Goal: Task Accomplishment & Management: Manage account settings

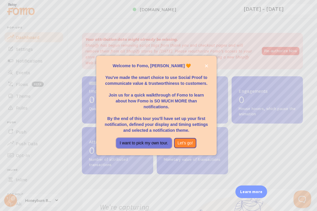
click at [146, 147] on button "I want to pick my own tour." at bounding box center [143, 143] width 55 height 11
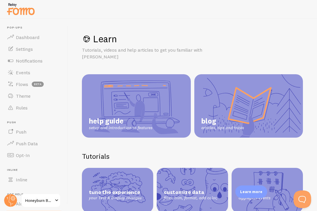
click at [164, 100] on link "help guide setup and introduction to features" at bounding box center [136, 105] width 109 height 63
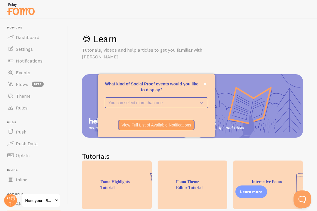
click at [196, 106] on p "You can select more than one" at bounding box center [152, 103] width 87 height 6
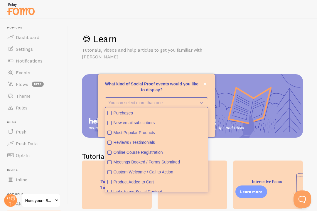
click at [131, 116] on div "Purchases" at bounding box center [160, 113] width 92 height 6
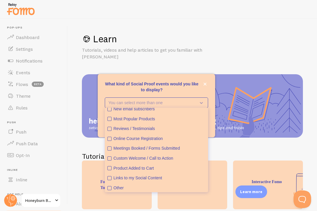
scroll to position [13, 0]
click at [109, 180] on icon "Links to my Social Content" at bounding box center [109, 178] width 2 height 2
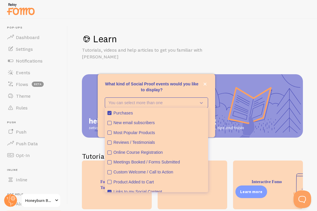
scroll to position [0, 0]
click at [189, 106] on p "You can select more than one" at bounding box center [152, 103] width 87 height 6
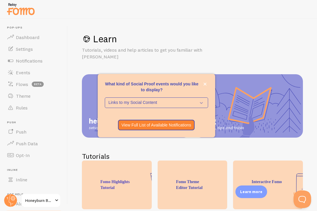
click at [202, 106] on icon "What kind of Social Proof events would you like to display?" at bounding box center [200, 102] width 8 height 6
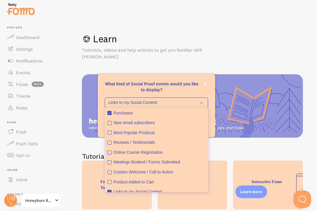
click at [201, 104] on icon "What kind of Social Proof events would you like to display?" at bounding box center [201, 103] width 3 height 2
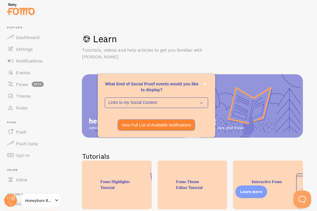
click at [171, 128] on p "View Full List of Available Notifications" at bounding box center [156, 125] width 70 height 6
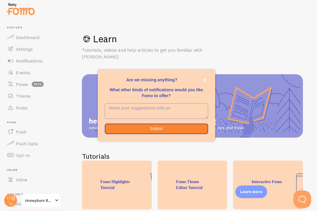
click at [204, 83] on button "close," at bounding box center [205, 80] width 6 height 6
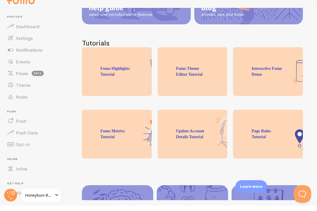
scroll to position [103, 0]
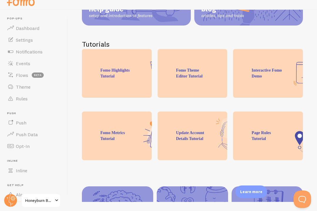
click at [23, 26] on span "Dashboard" at bounding box center [27, 28] width 23 height 6
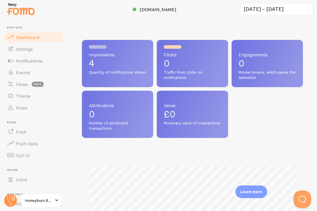
scroll to position [154, 221]
click at [24, 49] on span "Settings" at bounding box center [24, 49] width 17 height 6
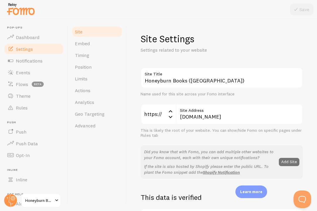
click at [91, 45] on link "Embed" at bounding box center [96, 44] width 51 height 12
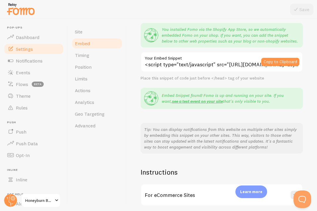
scroll to position [52, 0]
click at [195, 99] on link "see a test event on your site" at bounding box center [197, 100] width 51 height 5
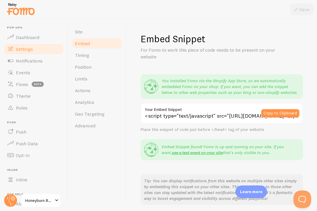
scroll to position [0, 0]
click at [83, 55] on span "Timing" at bounding box center [82, 55] width 14 height 6
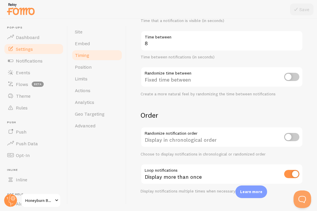
scroll to position [125, 0]
click at [293, 136] on input "checkbox" at bounding box center [291, 137] width 15 height 8
checkbox input "true"
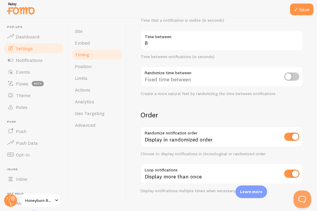
scroll to position [0, 0]
click at [292, 76] on input "checkbox" at bounding box center [291, 77] width 15 height 8
checkbox input "true"
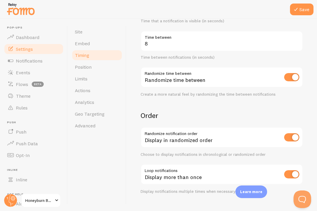
click at [302, 9] on button "Save" at bounding box center [301, 10] width 23 height 12
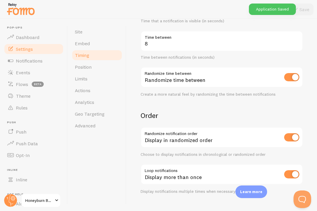
click at [88, 68] on span "Position" at bounding box center [83, 67] width 17 height 6
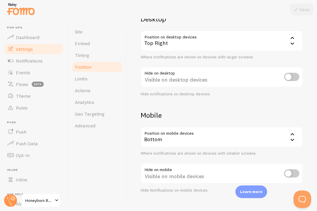
scroll to position [53, 0]
click at [292, 140] on icon at bounding box center [292, 140] width 4 height 2
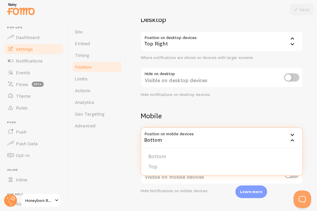
click at [256, 139] on div "Bottom" at bounding box center [222, 137] width 162 height 21
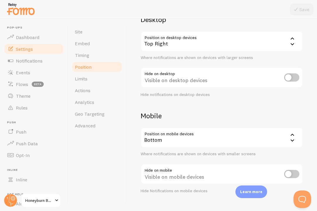
click at [82, 80] on span "Limits" at bounding box center [81, 79] width 13 height 6
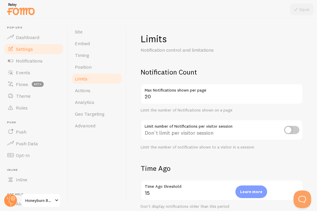
click at [92, 92] on link "Actions" at bounding box center [96, 90] width 51 height 12
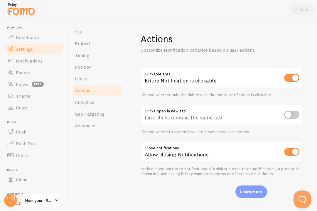
click at [90, 104] on span "Analytics" at bounding box center [84, 102] width 19 height 6
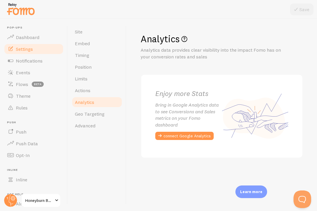
click at [187, 134] on button "connect Google Analytics" at bounding box center [184, 136] width 58 height 8
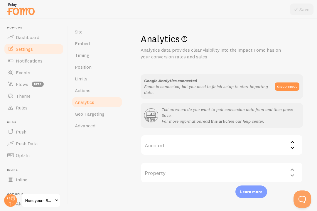
click at [293, 143] on icon at bounding box center [292, 141] width 7 height 7
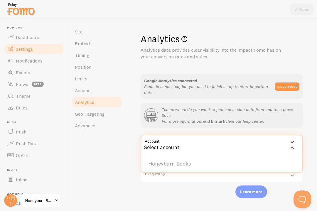
click at [254, 160] on li "Honeyburn Books" at bounding box center [221, 164] width 161 height 10
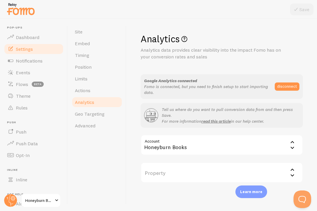
click at [292, 172] on icon at bounding box center [292, 175] width 7 height 7
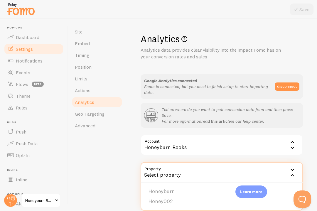
click at [207, 201] on li "Honey002" at bounding box center [221, 201] width 161 height 10
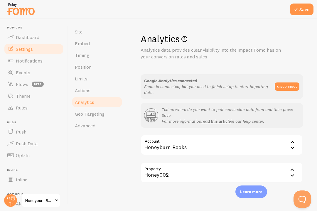
scroll to position [9, 0]
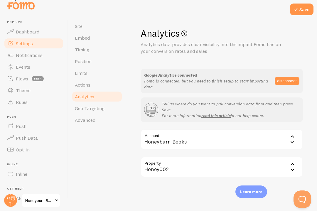
click at [300, 8] on button "Save" at bounding box center [301, 10] width 23 height 12
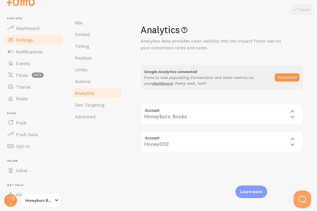
click at [103, 106] on span "Geo Targeting" at bounding box center [90, 105] width 30 height 6
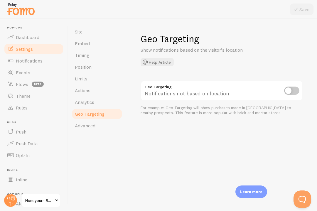
click at [295, 92] on input "checkbox" at bounding box center [291, 91] width 15 height 8
checkbox input "true"
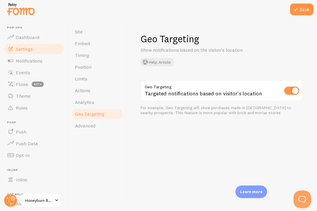
click at [300, 18] on div at bounding box center [158, 9] width 317 height 19
click at [92, 128] on span "Advanced" at bounding box center [85, 126] width 21 height 6
click at [300, 15] on button "Save" at bounding box center [301, 10] width 23 height 12
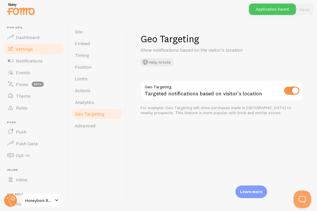
click at [89, 126] on span "Advanced" at bounding box center [85, 126] width 21 height 6
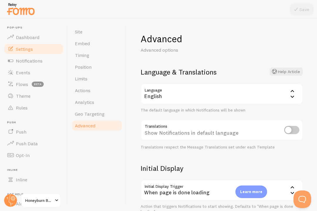
click at [291, 133] on input "checkbox" at bounding box center [291, 130] width 15 height 8
checkbox input "true"
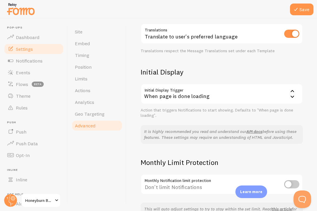
scroll to position [95, 0]
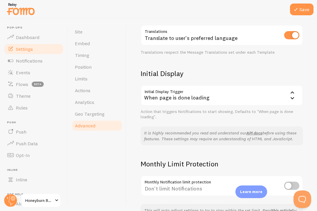
click at [298, 15] on button "Save" at bounding box center [301, 10] width 23 height 12
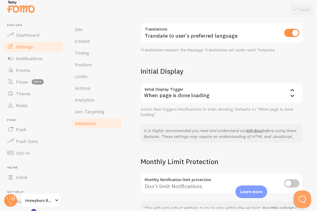
scroll to position [0, 0]
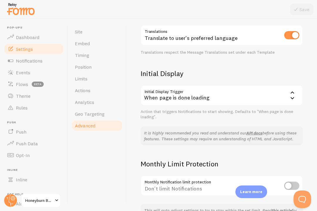
click at [96, 102] on link "Analytics" at bounding box center [96, 102] width 51 height 12
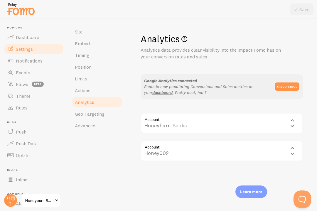
click at [29, 38] on span "Dashboard" at bounding box center [27, 37] width 23 height 6
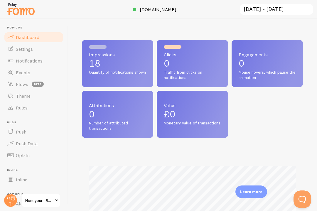
click at [23, 51] on span "Settings" at bounding box center [24, 49] width 17 height 6
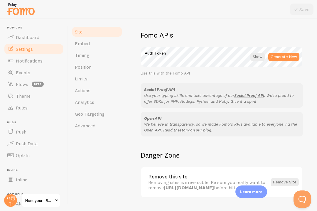
click at [86, 46] on span "Embed" at bounding box center [82, 43] width 15 height 6
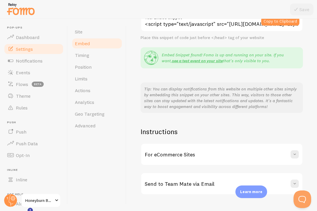
scroll to position [9, 0]
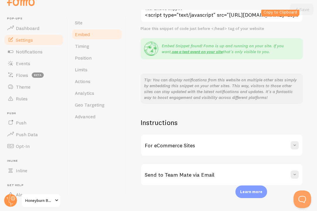
click at [89, 45] on link "Timing" at bounding box center [96, 46] width 51 height 12
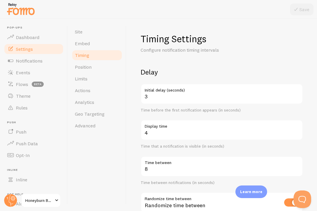
click at [92, 67] on link "Position" at bounding box center [96, 67] width 51 height 12
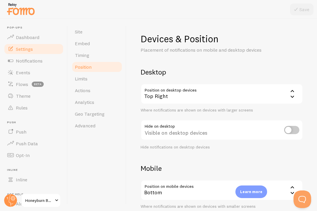
click at [89, 103] on span "Analytics" at bounding box center [84, 102] width 19 height 6
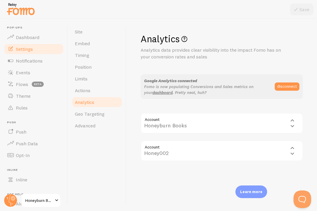
click at [294, 151] on div "Account properties/408120261 Honey002 Honey002" at bounding box center [222, 151] width 162 height 21
click at [292, 150] on div "Account properties/408120261 Honey002 Honey002" at bounding box center [222, 151] width 162 height 21
click at [293, 153] on div "Account properties/408120261 Honey002 Honey002" at bounding box center [222, 151] width 162 height 21
click at [293, 148] on div "Account properties/408120261 Honey002 Honey002" at bounding box center [222, 151] width 162 height 21
click at [274, 152] on div "Account properties/408120261 Honey002 Honey002" at bounding box center [222, 151] width 162 height 21
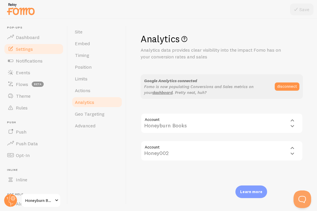
click at [279, 150] on div "Account properties/408120261 Honey002 Honey002" at bounding box center [222, 151] width 162 height 21
click at [292, 152] on div "Account properties/408120261 Honey002 Honey002" at bounding box center [222, 151] width 162 height 21
click at [293, 152] on div "Account properties/408120261 Honey002 Honey002" at bounding box center [222, 151] width 162 height 21
click at [293, 148] on div "Account properties/408120261 Honey002 Honey002" at bounding box center [222, 151] width 162 height 21
click at [261, 152] on div "Account properties/408120261 Honey002 Honey002" at bounding box center [222, 151] width 162 height 21
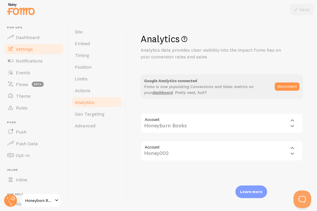
click at [163, 152] on div "Account properties/408120261 Honey002 Honey002" at bounding box center [222, 151] width 162 height 21
click at [95, 117] on link "Geo Targeting" at bounding box center [96, 114] width 51 height 12
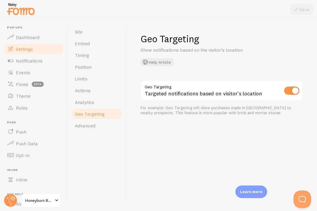
click at [92, 127] on span "Advanced" at bounding box center [85, 126] width 21 height 6
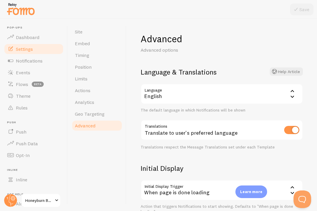
click at [33, 63] on link "Notifications" at bounding box center [34, 61] width 60 height 12
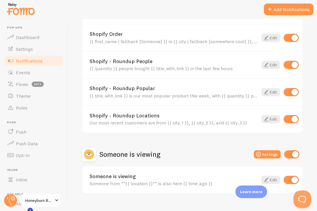
scroll to position [9, 0]
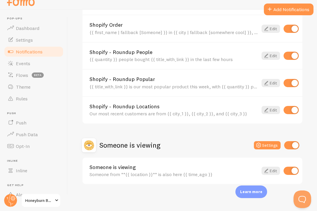
click at [23, 65] on span "Events" at bounding box center [23, 63] width 14 height 6
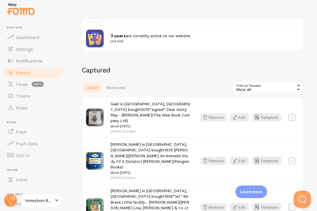
scroll to position [102, 0]
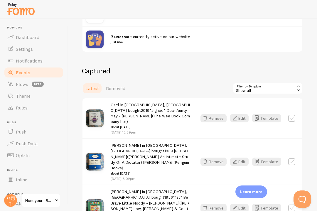
click at [22, 87] on link "Flows beta" at bounding box center [34, 84] width 60 height 12
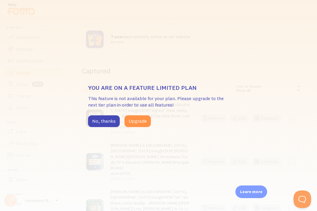
click at [101, 131] on div "You are on a feature limited plan This feature is not available for your plan. …" at bounding box center [158, 105] width 317 height 211
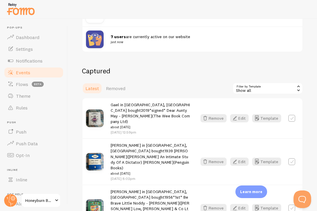
click at [25, 98] on span "Theme" at bounding box center [23, 96] width 15 height 6
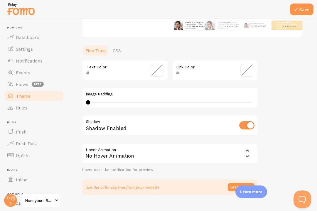
scroll to position [115, 0]
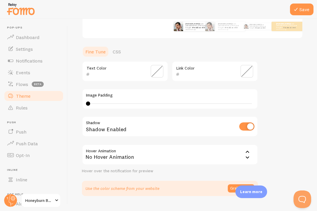
click at [242, 190] on p "Learn more" at bounding box center [251, 192] width 22 height 6
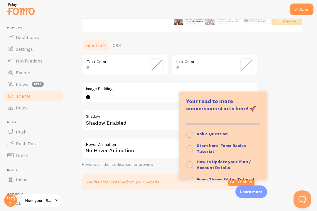
scroll to position [119, 0]
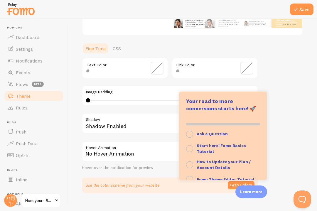
click at [289, 137] on div "Theme Choose a theme for your notifications Classic [PERSON_NAME] from [GEOGRAP…" at bounding box center [192, 53] width 221 height 278
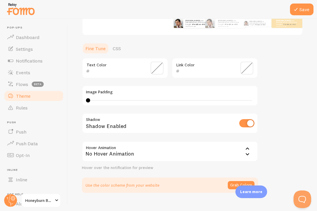
scroll to position [9, 0]
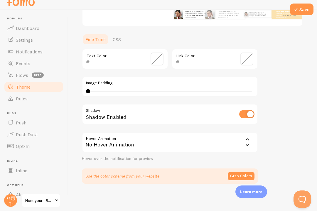
click at [238, 175] on button "Grab Colors" at bounding box center [241, 176] width 27 height 8
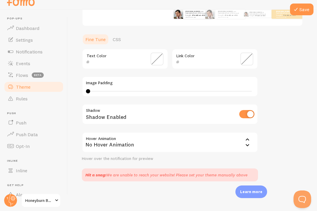
scroll to position [116, 0]
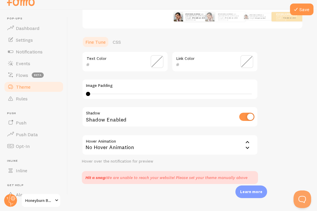
click at [25, 99] on span "Rules" at bounding box center [22, 99] width 12 height 6
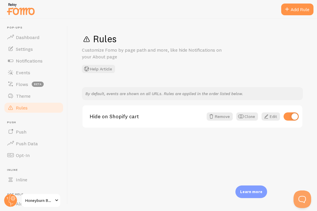
click at [31, 131] on link "Push" at bounding box center [34, 132] width 60 height 12
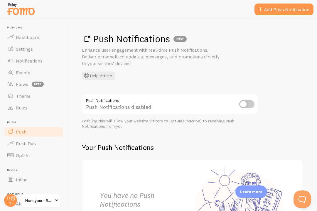
click at [250, 103] on input "checkbox" at bounding box center [246, 104] width 15 height 8
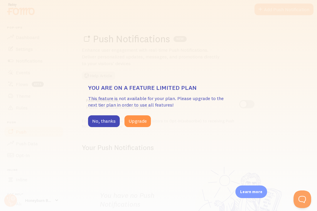
click at [96, 133] on div "You are on a feature limited plan This feature is not available for your plan. …" at bounding box center [158, 105] width 317 height 211
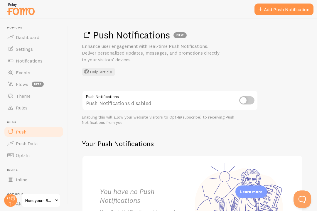
scroll to position [2, 0]
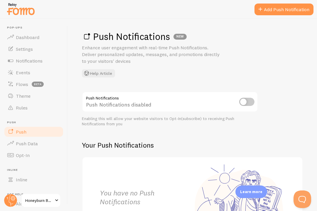
click at [33, 145] on span "Push Data" at bounding box center [27, 144] width 22 height 6
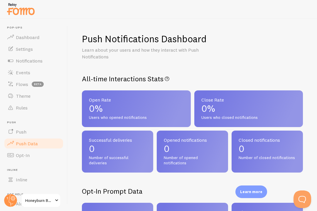
click at [33, 154] on link "Opt-In" at bounding box center [34, 155] width 60 height 12
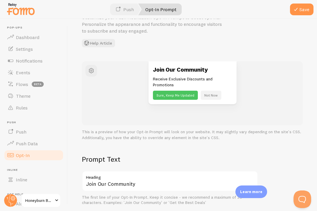
scroll to position [32, 0]
click at [299, 15] on button "Save" at bounding box center [301, 10] width 23 height 12
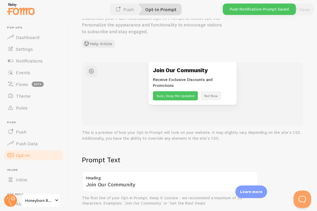
click at [32, 178] on link "Inline" at bounding box center [34, 180] width 60 height 12
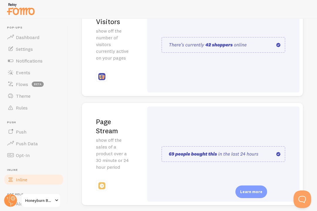
scroll to position [109, 0]
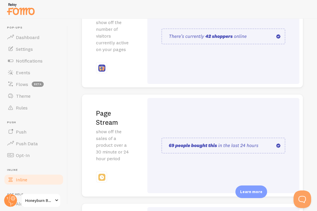
click at [213, 110] on div at bounding box center [223, 145] width 152 height 95
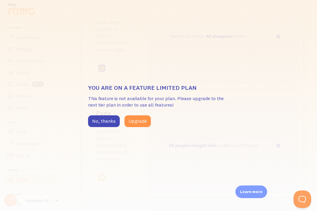
click at [99, 130] on div "You are on a feature limited plan This feature is not available for your plan. …" at bounding box center [158, 105] width 317 height 211
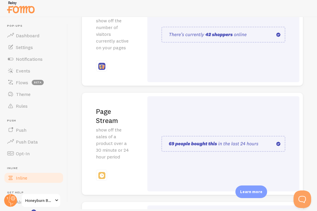
scroll to position [0, 0]
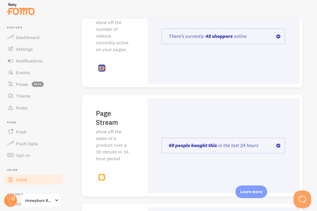
click at [30, 51] on span "Settings" at bounding box center [24, 49] width 17 height 6
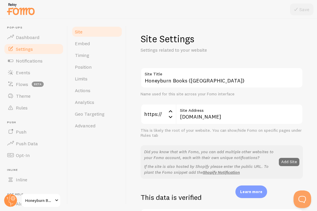
click at [92, 102] on span "Analytics" at bounding box center [84, 102] width 19 height 6
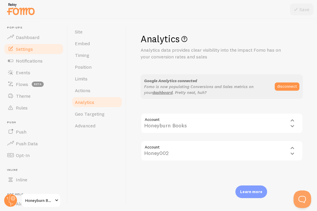
click at [294, 124] on div "Account accounts/286415549 Honeyburn Books Honeyburn Books" at bounding box center [222, 123] width 162 height 21
click at [297, 117] on div "Account accounts/286415549 Honeyburn Books Honeyburn Books" at bounding box center [222, 123] width 162 height 21
click at [295, 123] on div "Account accounts/286415549 Honeyburn Books Honeyburn Books" at bounding box center [222, 123] width 162 height 21
click at [294, 152] on div "Account properties/408120261 Honey002 Honey002" at bounding box center [222, 151] width 162 height 21
click at [295, 155] on div "Account properties/408120261 Honey002 Honey002" at bounding box center [222, 151] width 162 height 21
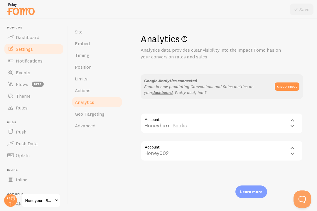
click at [295, 146] on div "Account properties/408120261 Honey002 Honey002" at bounding box center [222, 151] width 162 height 21
click at [292, 149] on div "Account properties/408120261 Honey002 Honey002" at bounding box center [222, 151] width 162 height 21
click at [179, 147] on div "Account properties/408120261 Honey002 Honey002" at bounding box center [222, 151] width 162 height 21
click at [254, 193] on p "Learn more" at bounding box center [251, 192] width 22 height 6
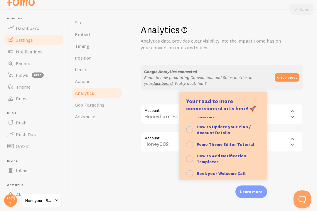
scroll to position [27, 0]
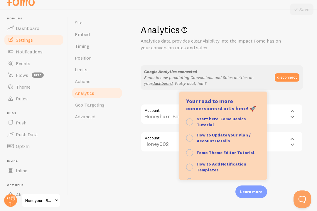
click at [300, 32] on h1 "Analytics" at bounding box center [222, 30] width 162 height 12
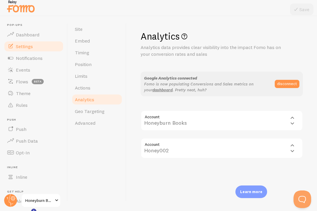
scroll to position [0, 0]
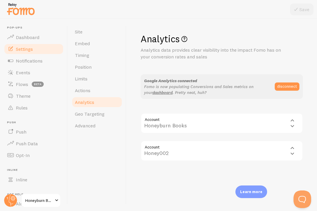
click at [13, 34] on span at bounding box center [10, 37] width 7 height 7
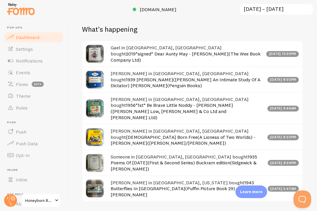
scroll to position [340, 0]
